Goal: Information Seeking & Learning: Learn about a topic

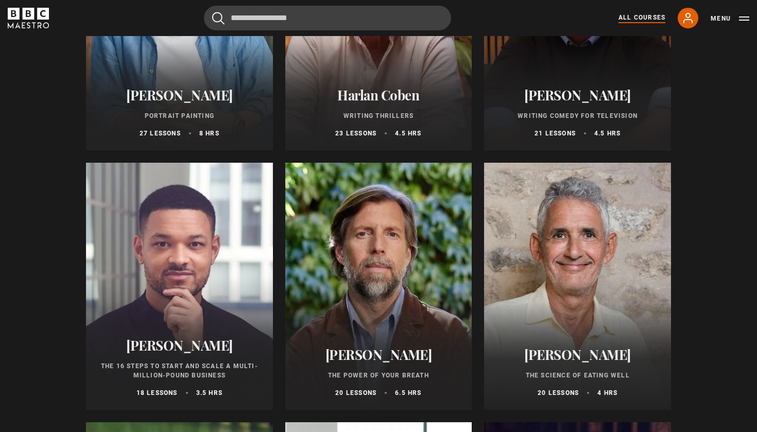
scroll to position [1039, 0]
click at [197, 302] on div at bounding box center [179, 286] width 187 height 247
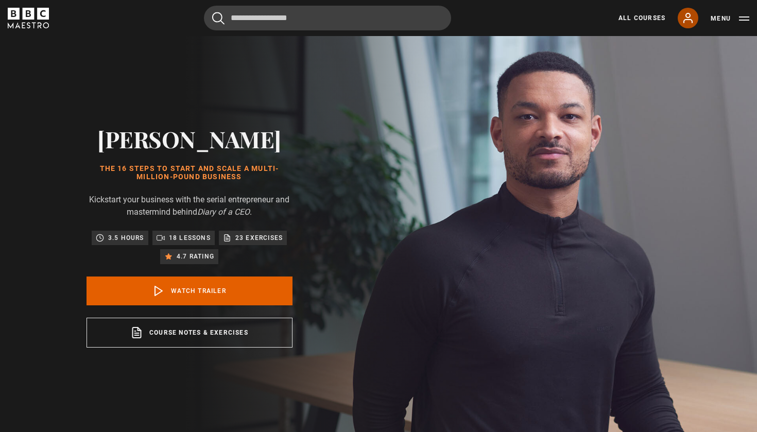
click at [687, 21] on icon at bounding box center [688, 18] width 12 height 12
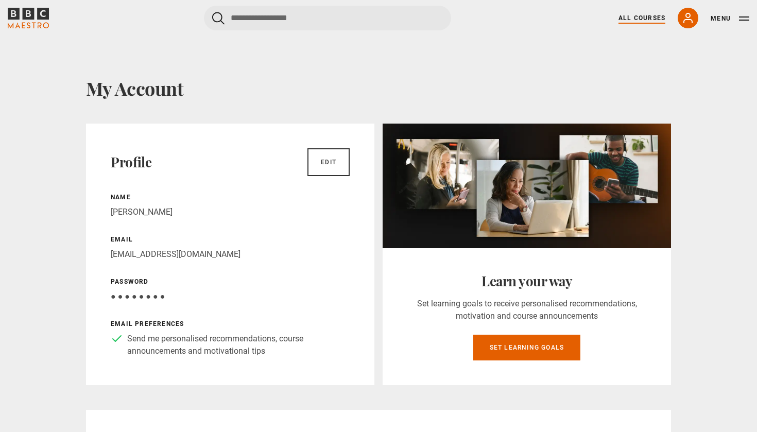
click at [643, 16] on link "All Courses" at bounding box center [641, 17] width 47 height 9
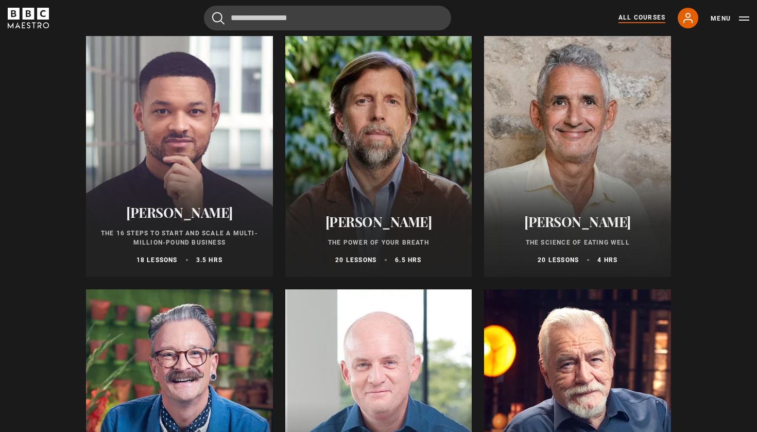
scroll to position [1172, 0]
click at [181, 220] on h2 "[PERSON_NAME]" at bounding box center [179, 212] width 162 height 16
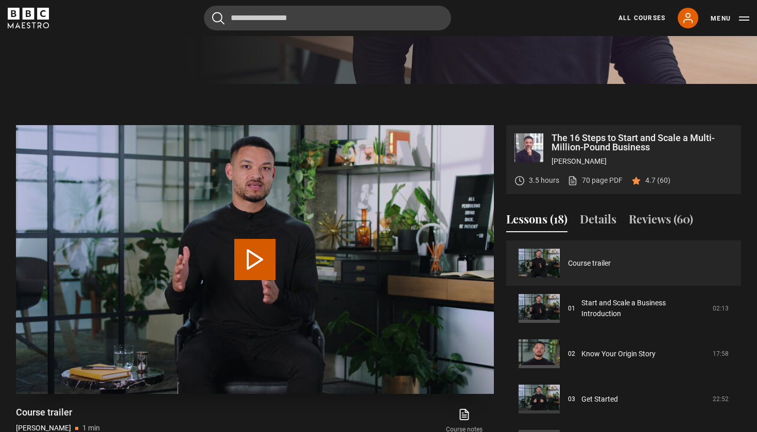
scroll to position [369, 0]
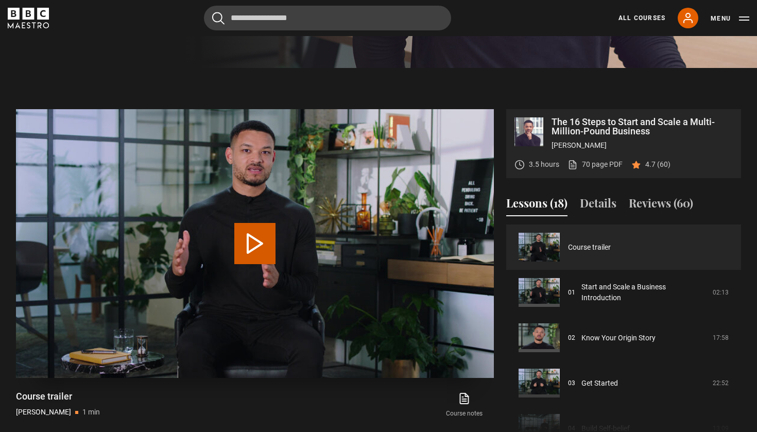
click at [255, 239] on button "Play Video" at bounding box center [254, 243] width 41 height 41
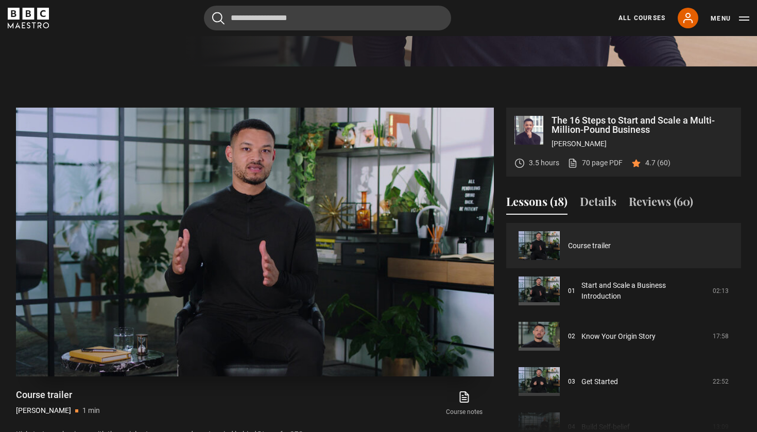
scroll to position [371, 0]
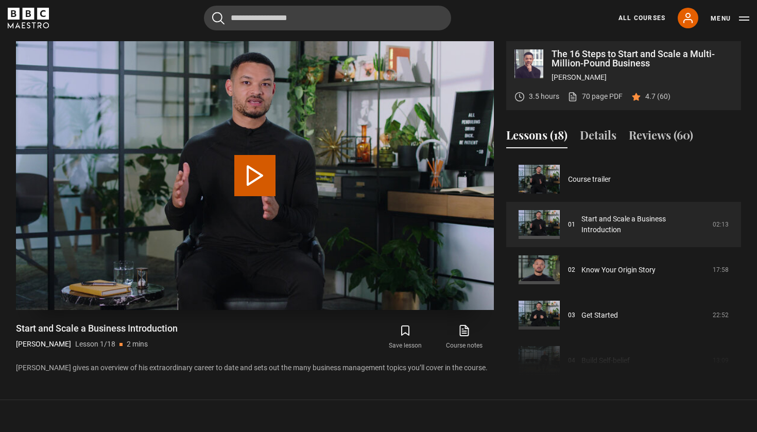
click at [261, 180] on button "Play Lesson Start and Scale a Business Introduction" at bounding box center [254, 175] width 41 height 41
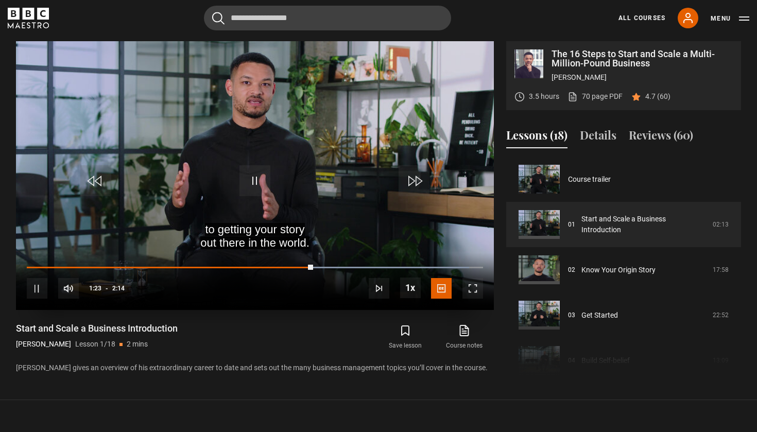
click at [266, 178] on span "Video Player" at bounding box center [254, 180] width 31 height 31
click at [264, 181] on span "Video Player" at bounding box center [254, 180] width 31 height 31
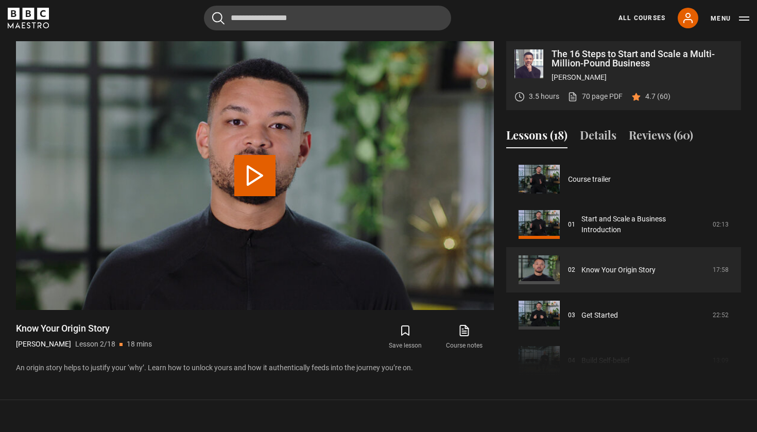
scroll to position [45, 0]
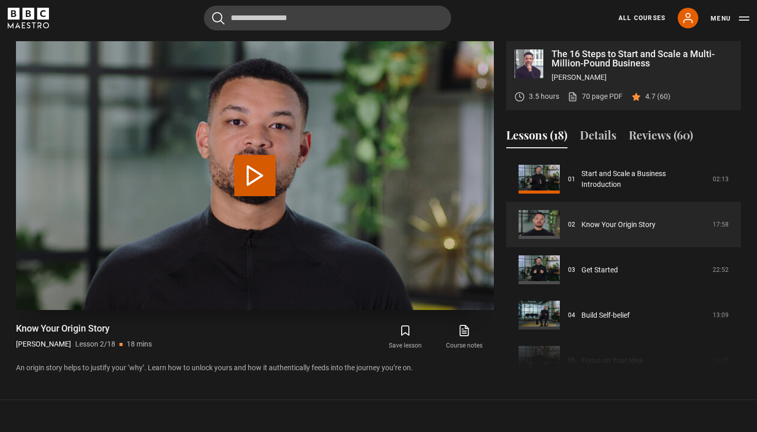
click at [247, 175] on button "Play Lesson Know Your Origin Story" at bounding box center [254, 175] width 41 height 41
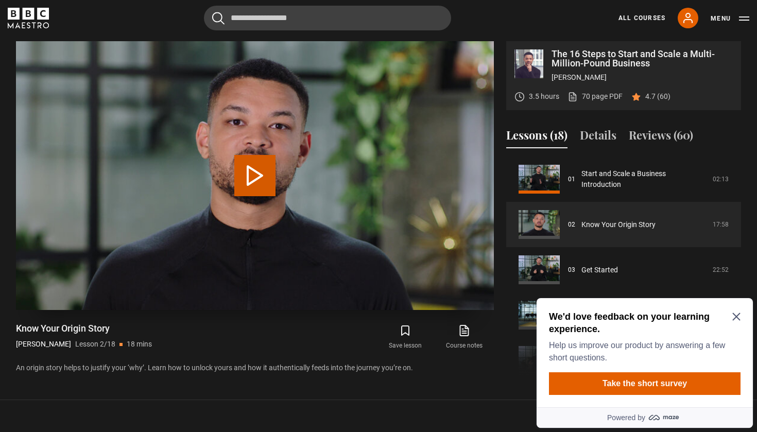
scroll to position [0, 0]
click at [735, 317] on icon "Close Maze Prompt" at bounding box center [736, 317] width 8 height 8
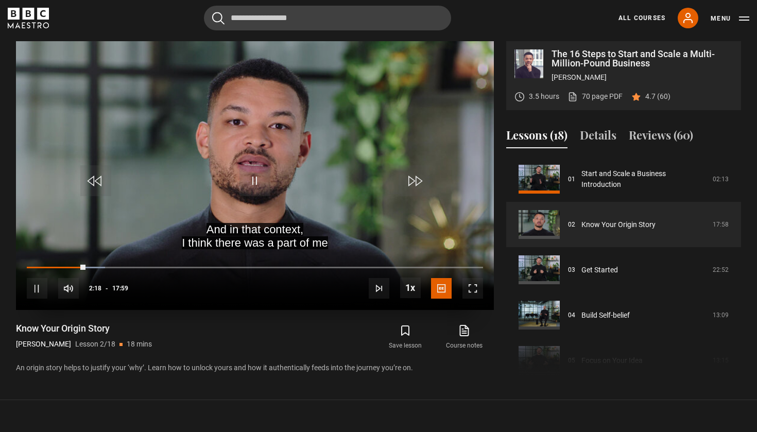
click at [249, 185] on span "Video Player" at bounding box center [254, 180] width 31 height 31
